Goal: Register for event/course

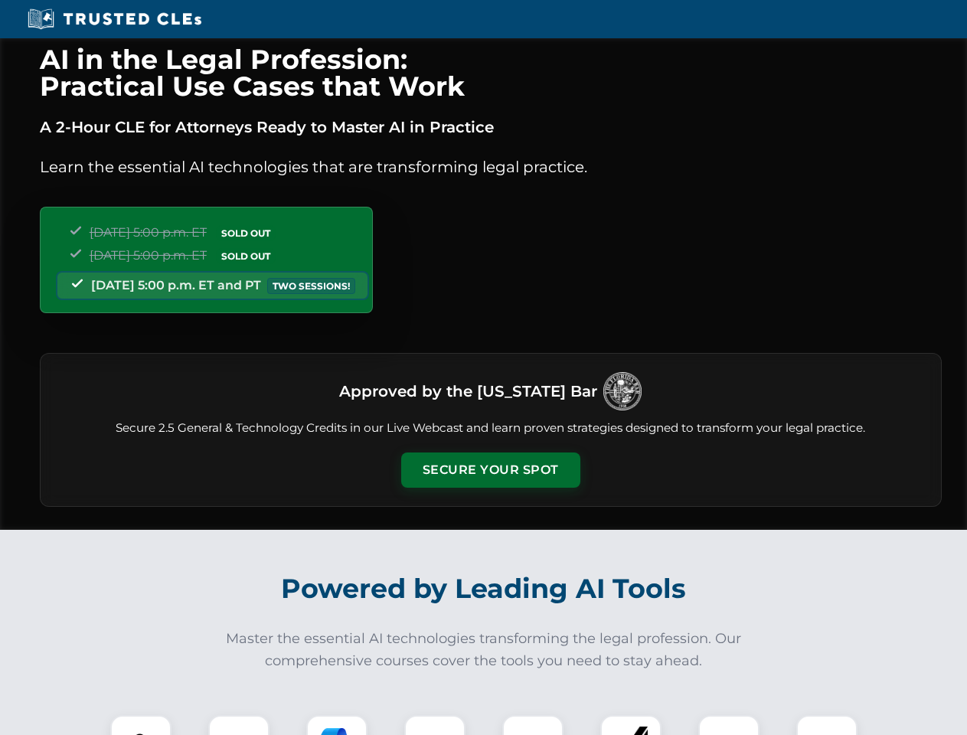
click at [490, 470] on button "Secure Your Spot" at bounding box center [490, 469] width 179 height 35
click at [141, 725] on img at bounding box center [141, 745] width 44 height 44
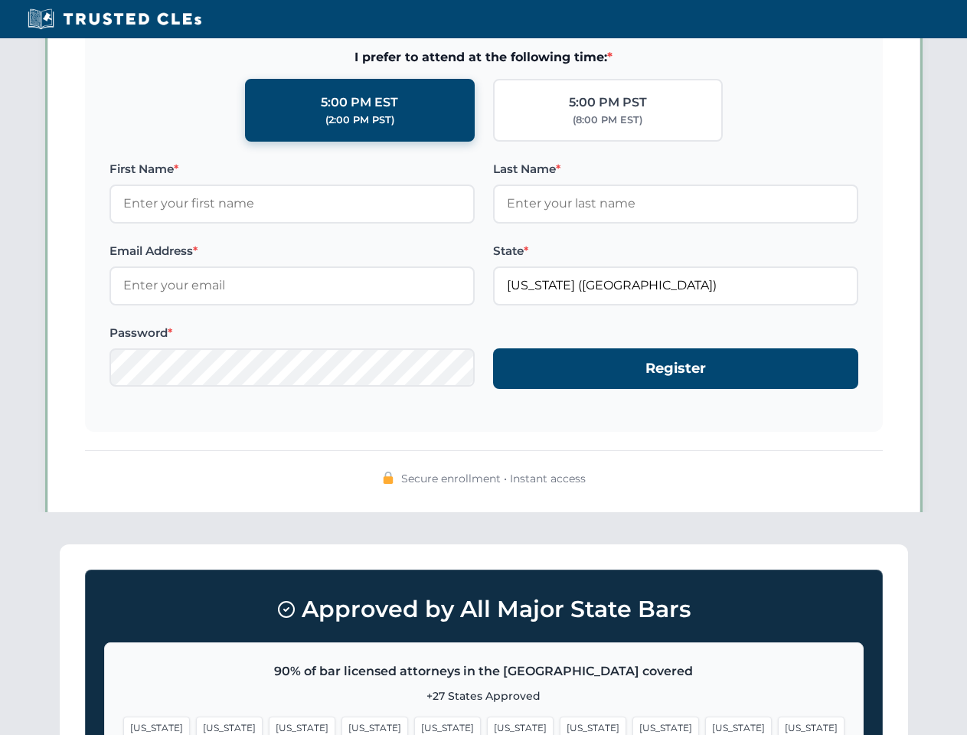
click at [560, 725] on span "[US_STATE]" at bounding box center [593, 727] width 67 height 22
click at [705, 725] on span "[US_STATE]" at bounding box center [738, 727] width 67 height 22
